Goal: Task Accomplishment & Management: Complete application form

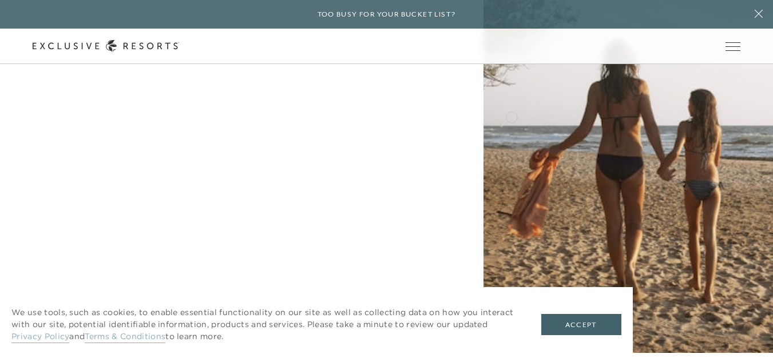
scroll to position [4233, 0]
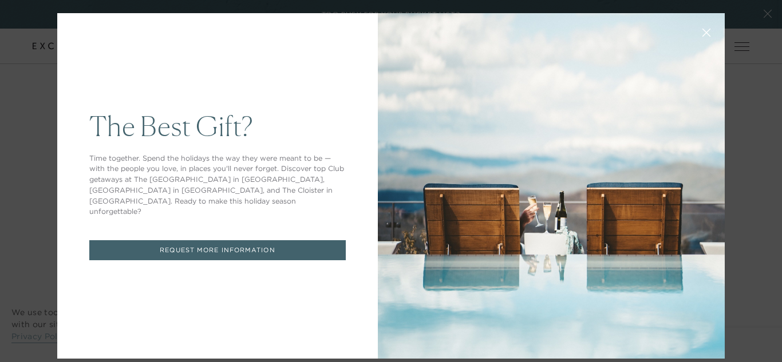
scroll to position [10, 0]
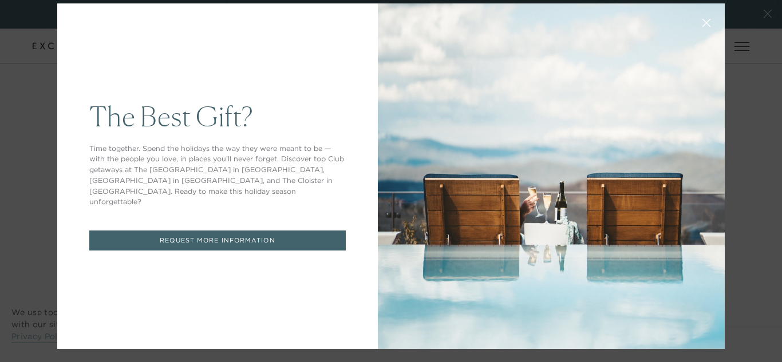
click at [703, 19] on icon at bounding box center [706, 22] width 7 height 7
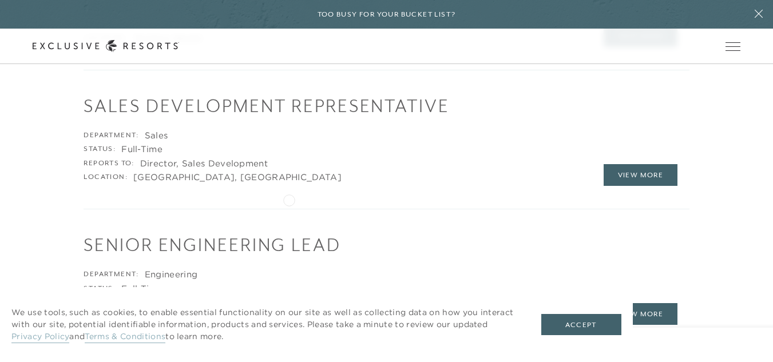
scroll to position [1856, 0]
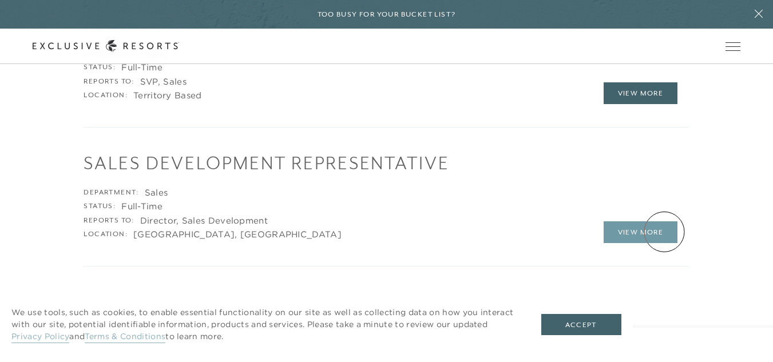
click at [665, 232] on link "View More" at bounding box center [641, 233] width 74 height 22
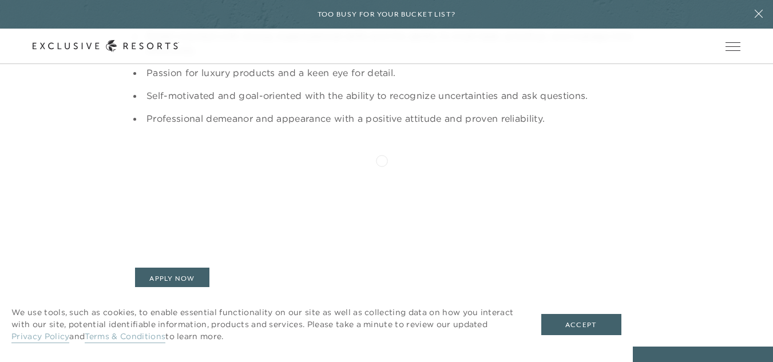
scroll to position [1316, 0]
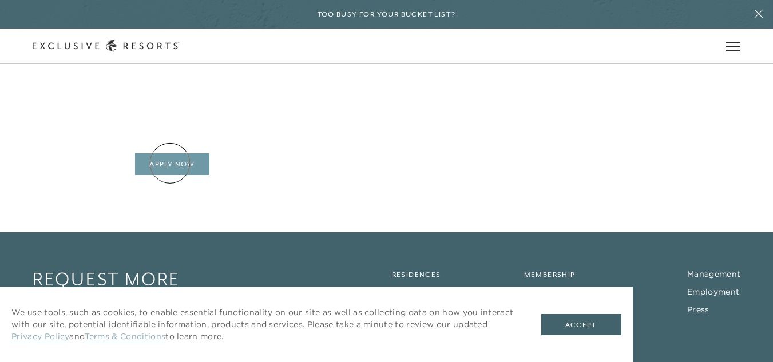
click at [170, 163] on link "Apply Now" at bounding box center [172, 164] width 74 height 22
